Goal: Task Accomplishment & Management: Manage account settings

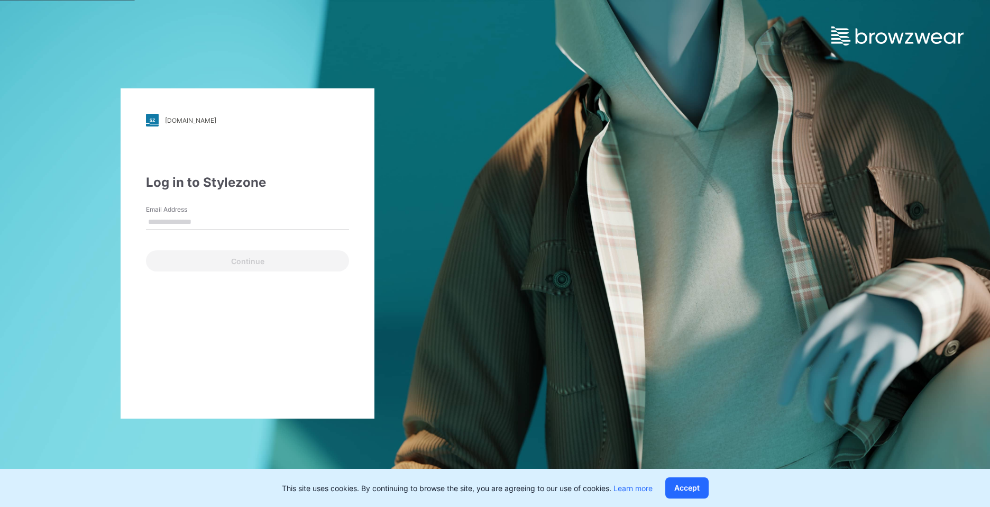
click at [194, 219] on input "Email Address" at bounding box center [247, 222] width 203 height 16
click at [250, 223] on input "Email Address" at bounding box center [247, 222] width 203 height 16
type input "*"
click at [207, 219] on input "Email Address" at bounding box center [247, 222] width 203 height 16
type input "*"
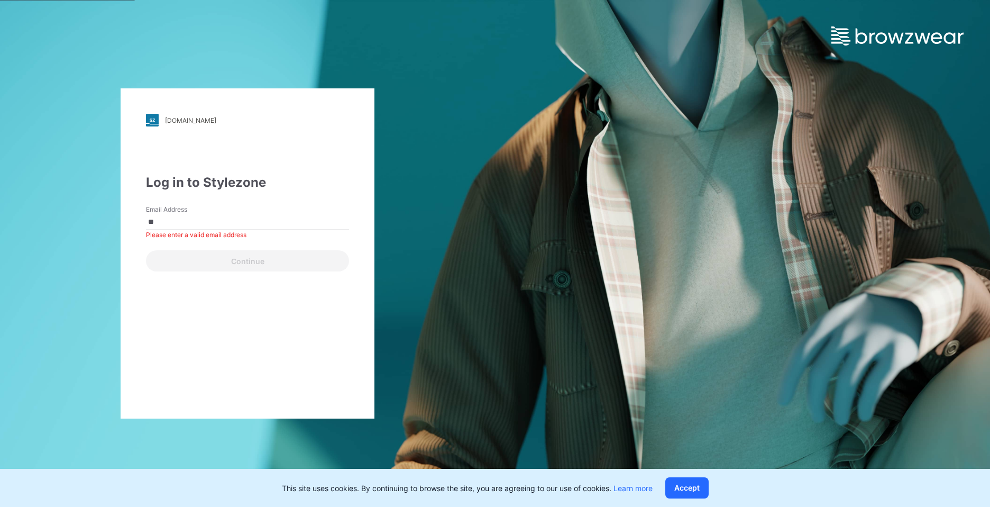
type input "*"
click at [218, 223] on input "Email Address" at bounding box center [247, 222] width 203 height 16
click at [215, 223] on input "Email Address" at bounding box center [247, 222] width 203 height 16
paste input "**********"
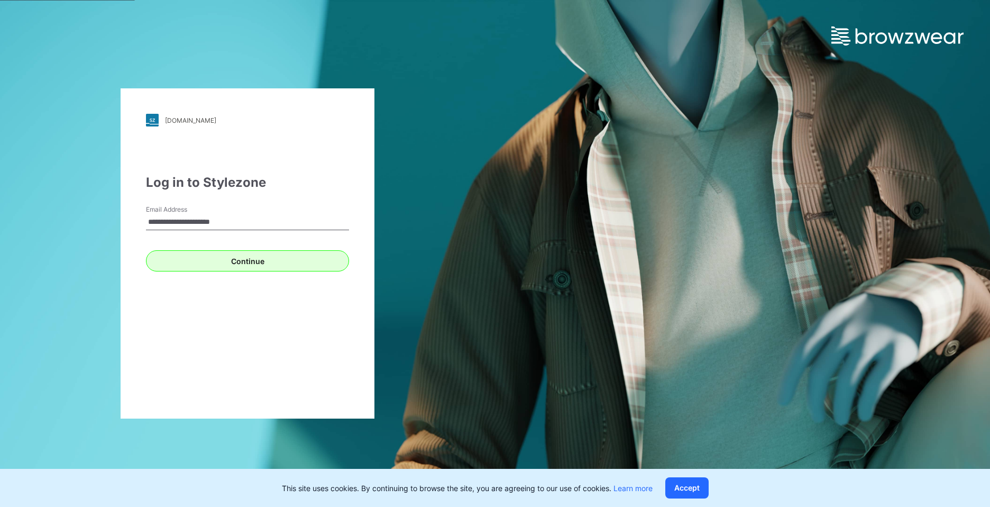
type input "**********"
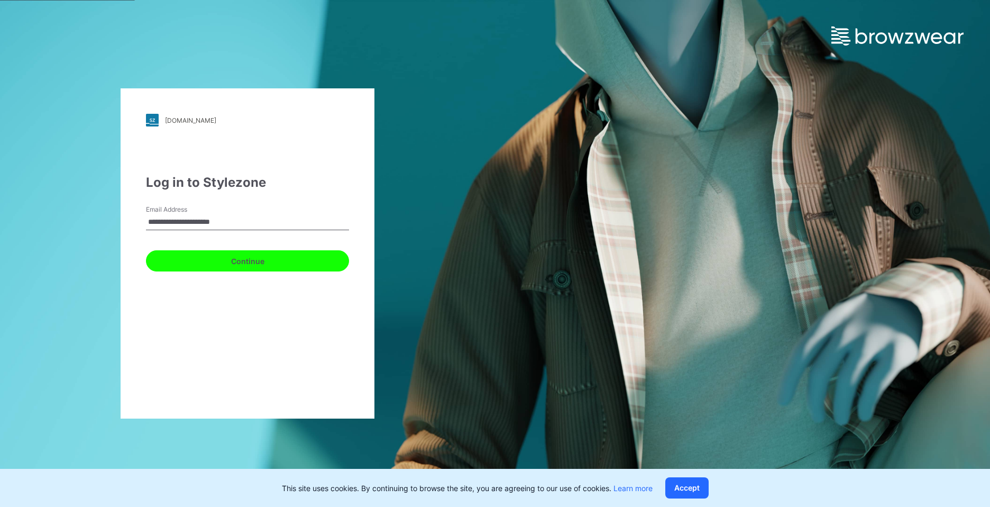
click at [210, 261] on button "Continue" at bounding box center [247, 260] width 203 height 21
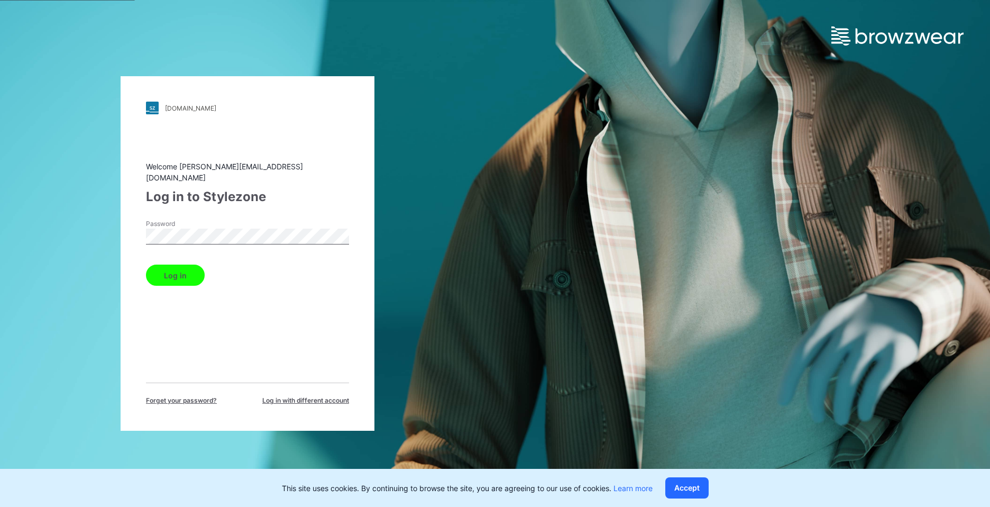
click at [146, 264] on button "Log in" at bounding box center [175, 274] width 59 height 21
click at [172, 264] on button "Log in" at bounding box center [175, 274] width 59 height 21
click at [13, 225] on div "[DOMAIN_NAME] Loading... Welcome [PERSON_NAME][EMAIL_ADDRESS][DOMAIN_NAME] Log …" at bounding box center [247, 253] width 495 height 507
click at [151, 278] on button "Log in" at bounding box center [175, 274] width 59 height 21
